Goal: Transaction & Acquisition: Purchase product/service

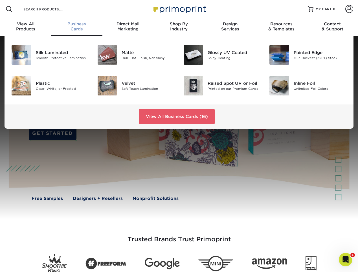
click at [78, 25] on span "Business" at bounding box center [76, 23] width 51 height 5
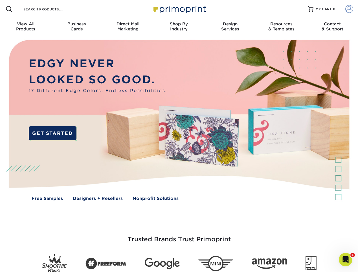
click at [349, 9] on span at bounding box center [349, 9] width 8 height 8
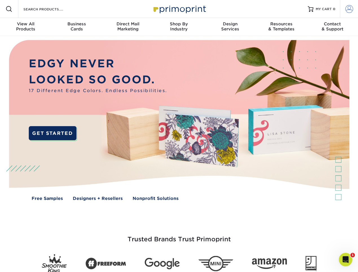
click at [349, 8] on span at bounding box center [349, 9] width 8 height 8
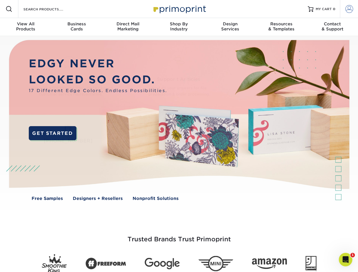
click at [350, 10] on span at bounding box center [349, 9] width 8 height 8
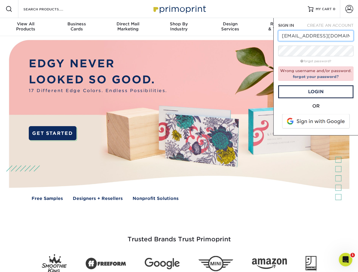
click at [308, 37] on input "[EMAIL_ADDRESS][DOMAIN_NAME]" at bounding box center [315, 35] width 75 height 11
drag, startPoint x: 308, startPoint y: 37, endPoint x: 311, endPoint y: 37, distance: 3.1
click at [311, 37] on input "[EMAIL_ADDRESS][DOMAIN_NAME]" at bounding box center [315, 35] width 75 height 11
type input "[EMAIL_ADDRESS][DOMAIN_NAME]"
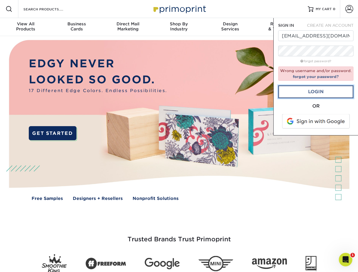
click at [318, 94] on link "Login" at bounding box center [315, 91] width 75 height 13
click at [255, 9] on div "Resources Menu Search Products Account SIGN IN CREATE AN ACCOUNT [EMAIL_ADDRESS…" at bounding box center [179, 9] width 358 height 18
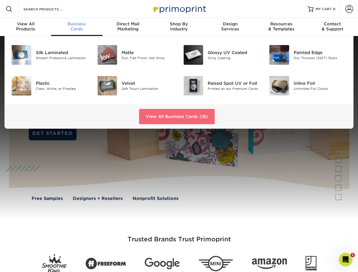
click at [170, 115] on link "View All Business Cards (16)" at bounding box center [177, 116] width 76 height 15
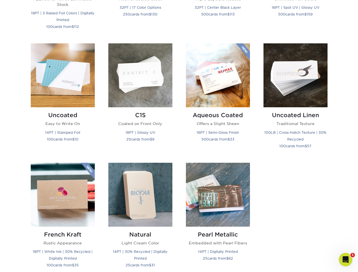
scroll to position [508, 0]
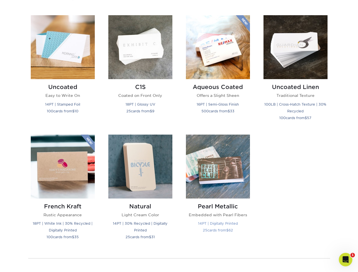
click at [232, 175] on img at bounding box center [218, 167] width 64 height 64
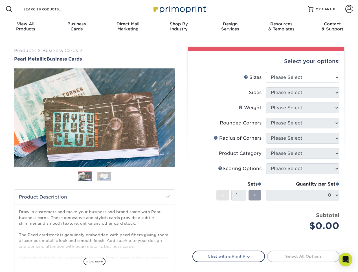
click at [102, 175] on img at bounding box center [104, 176] width 14 height 9
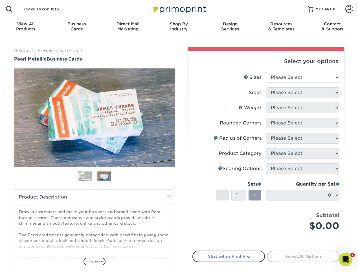
click at [90, 175] on img at bounding box center [85, 177] width 14 height 14
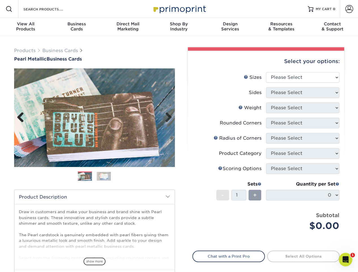
click at [21, 117] on link "Previous" at bounding box center [22, 117] width 11 height 11
